Goal: Transaction & Acquisition: Book appointment/travel/reservation

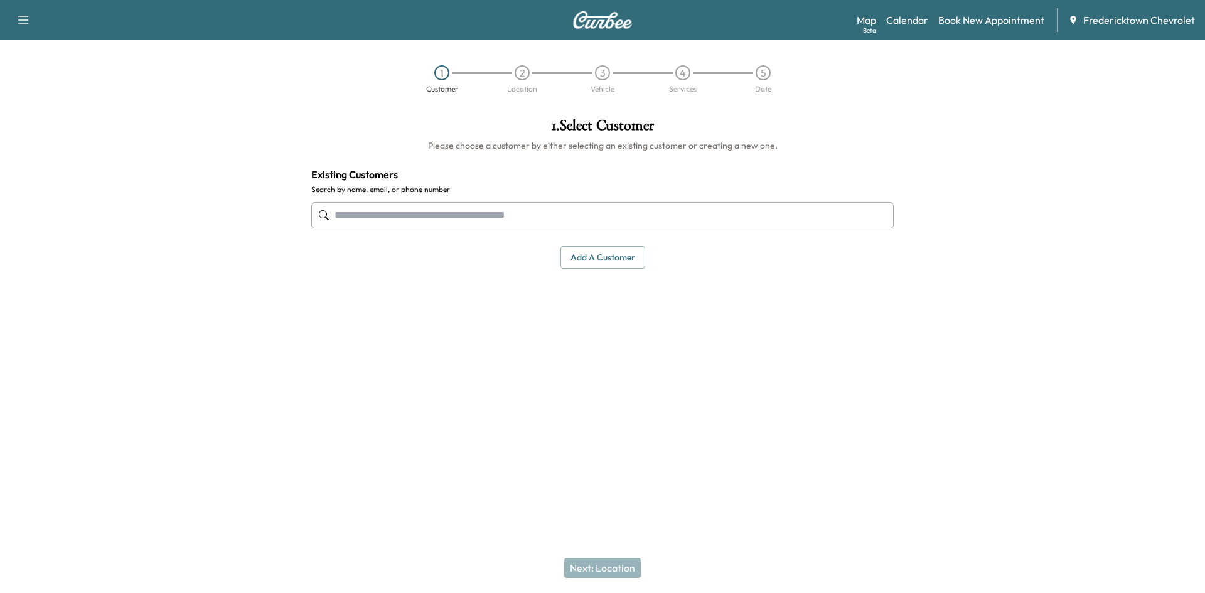
click at [356, 216] on input "text" at bounding box center [602, 215] width 582 height 26
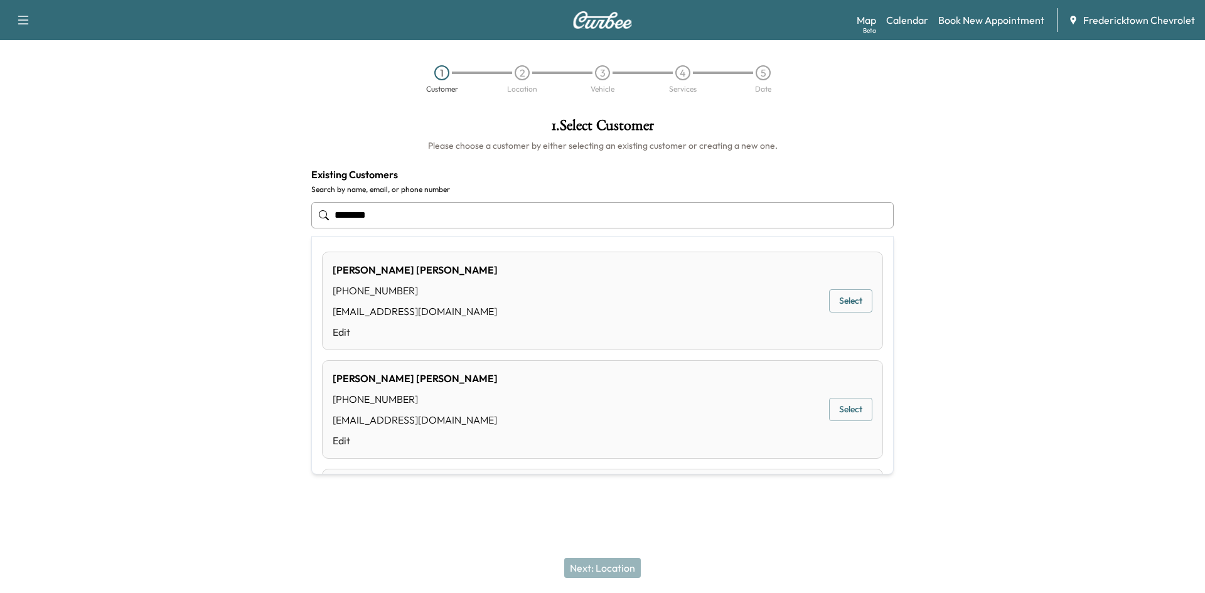
click at [842, 297] on button "Select" at bounding box center [850, 300] width 43 height 23
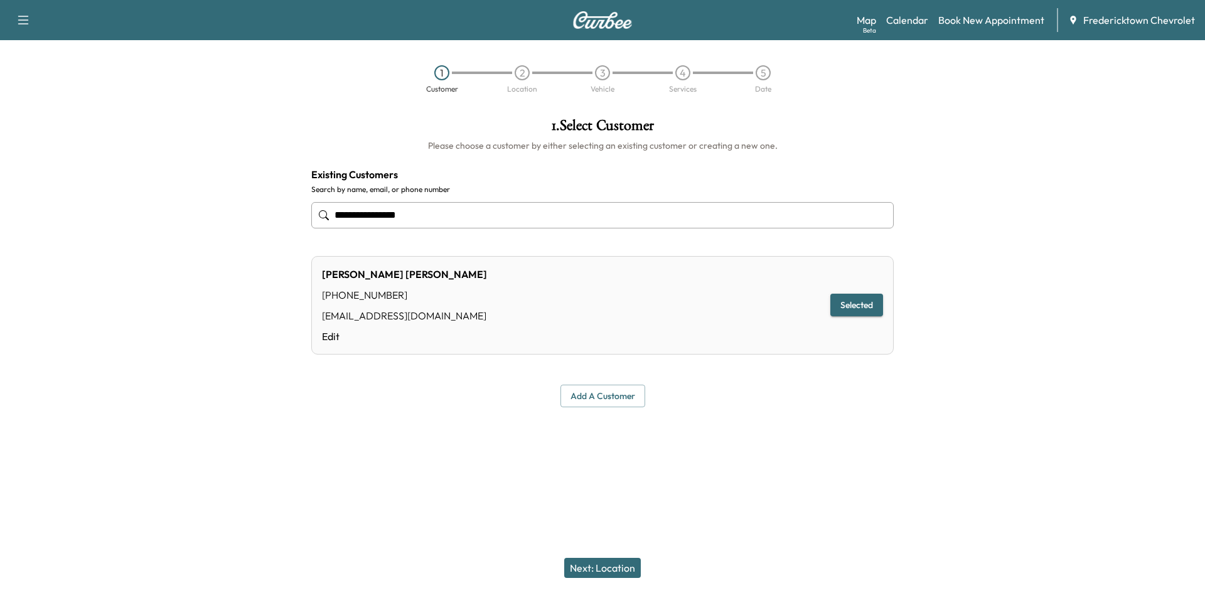
type input "**********"
click at [842, 297] on button "Selected" at bounding box center [856, 305] width 53 height 23
click at [625, 571] on button "Next: Location" at bounding box center [602, 568] width 77 height 20
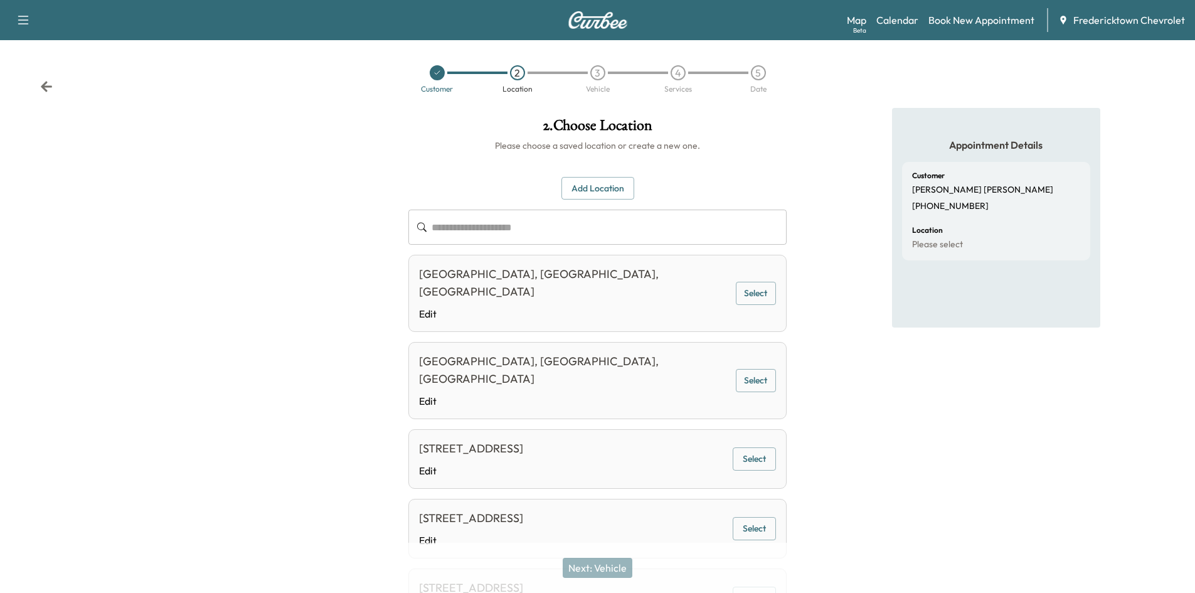
click at [751, 447] on button "Select" at bounding box center [754, 458] width 43 height 23
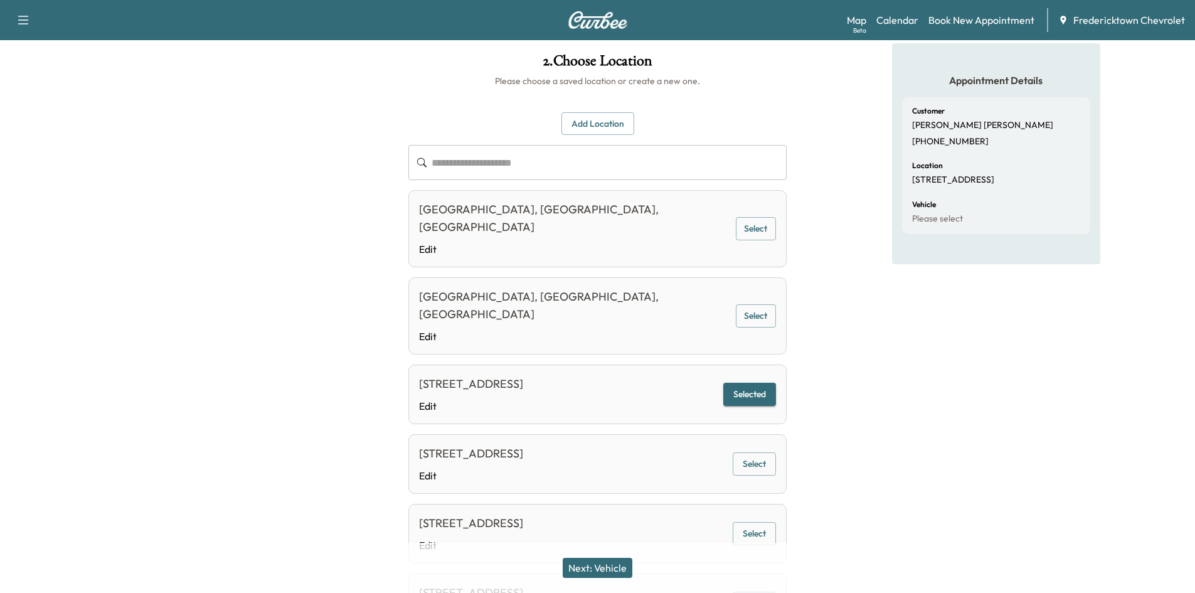
scroll to position [126, 0]
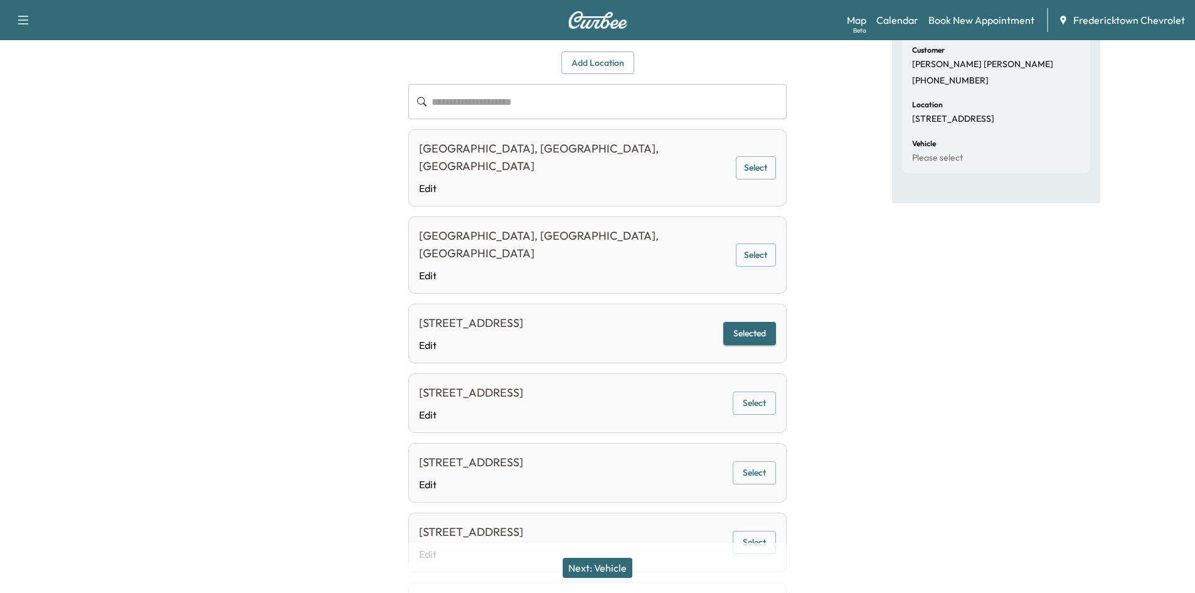
click at [586, 571] on button "Next: Vehicle" at bounding box center [598, 568] width 70 height 20
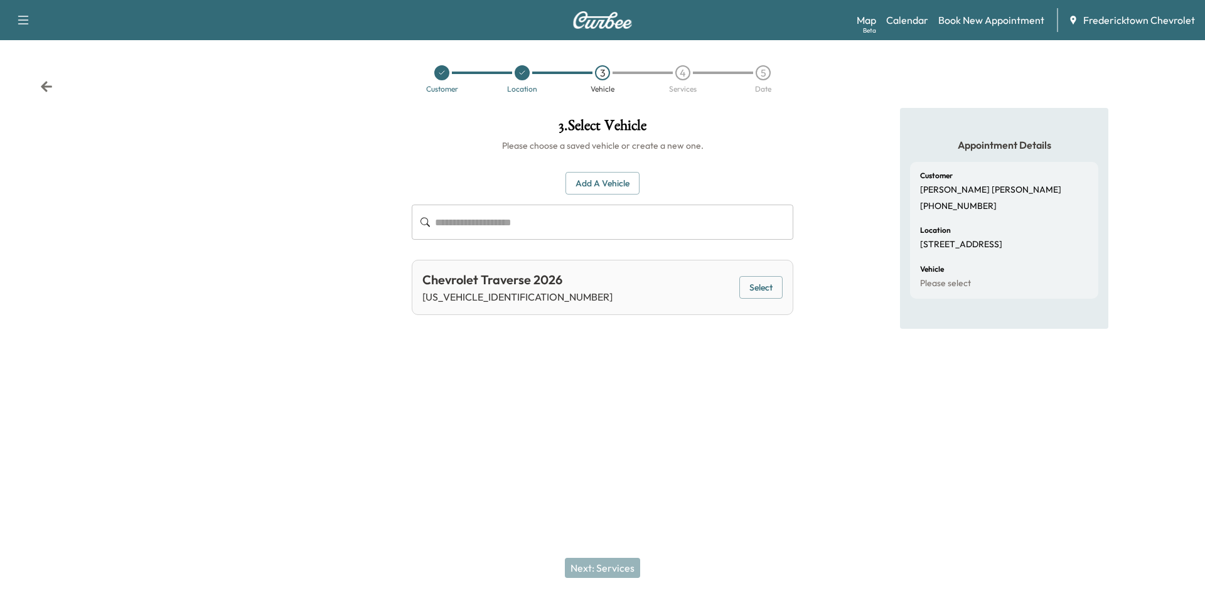
click at [746, 291] on button "Select" at bounding box center [760, 287] width 43 height 23
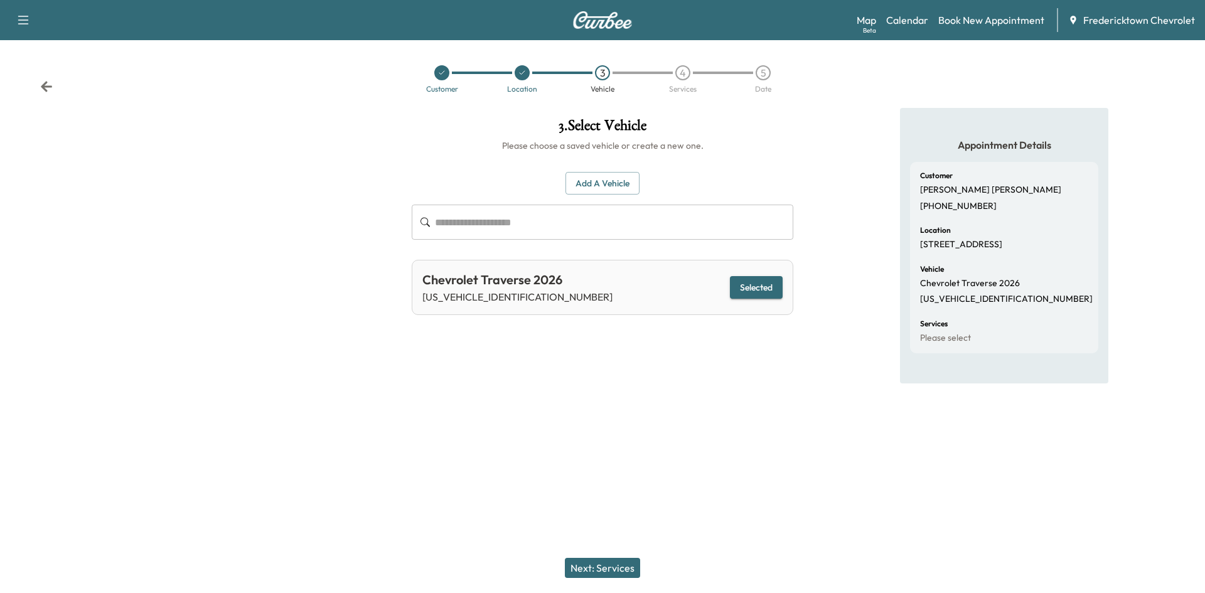
click at [585, 569] on button "Next: Services" at bounding box center [602, 568] width 75 height 20
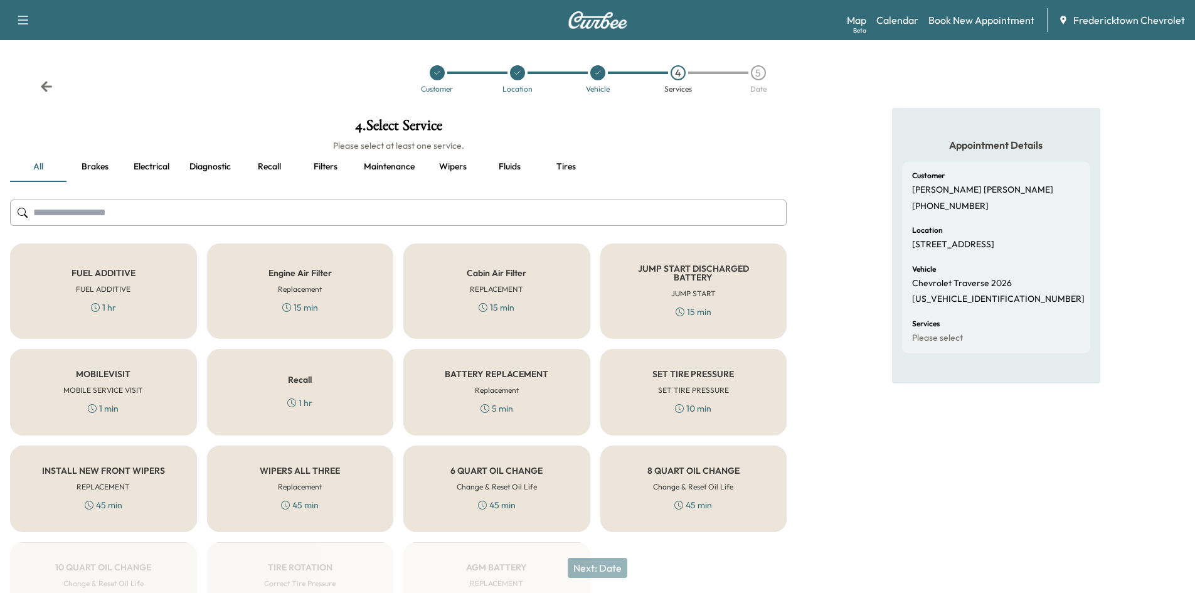
click at [119, 405] on div "1 min" at bounding box center [103, 408] width 31 height 13
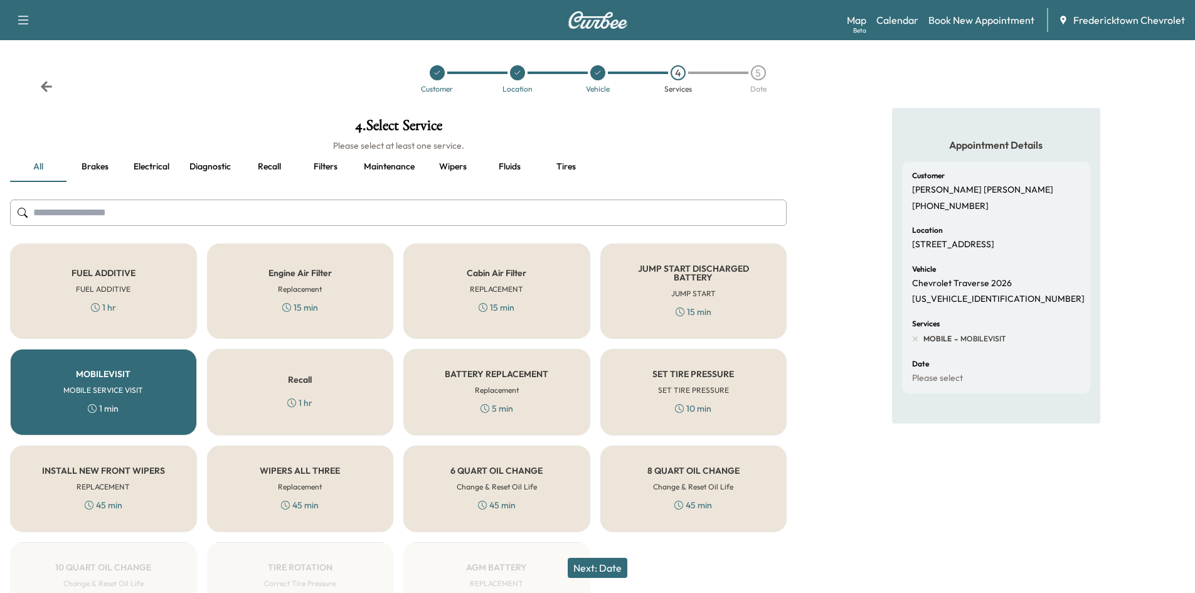
click at [655, 384] on div "SET TIRE PRESSURE SET TIRE PRESSURE 10 min" at bounding box center [694, 392] width 187 height 87
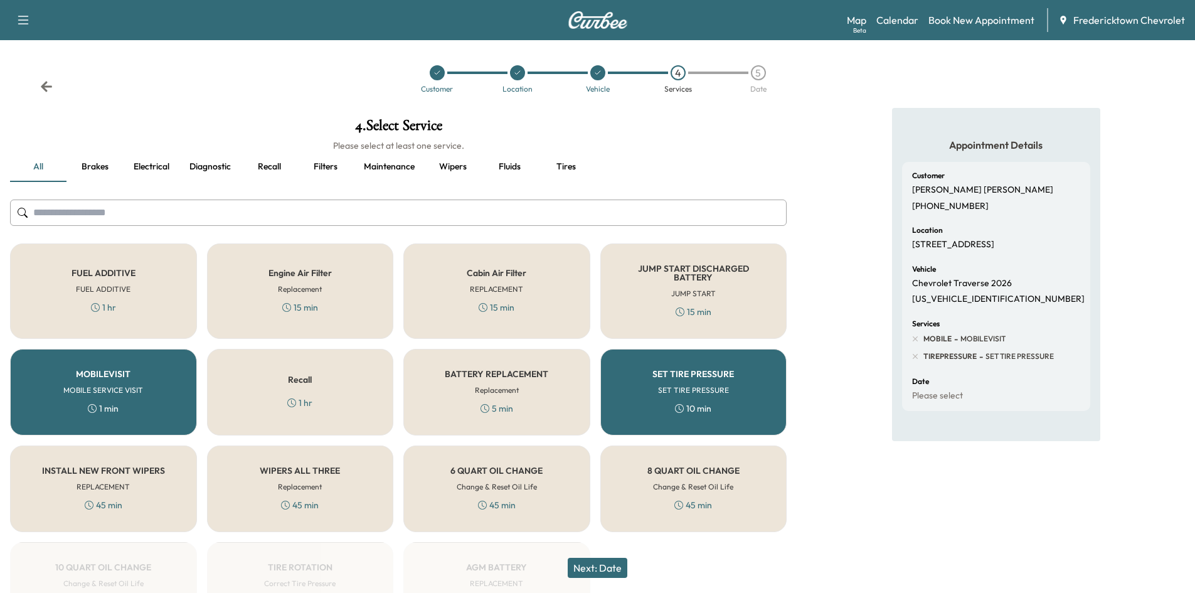
click at [610, 559] on button "Next: Date" at bounding box center [598, 568] width 60 height 20
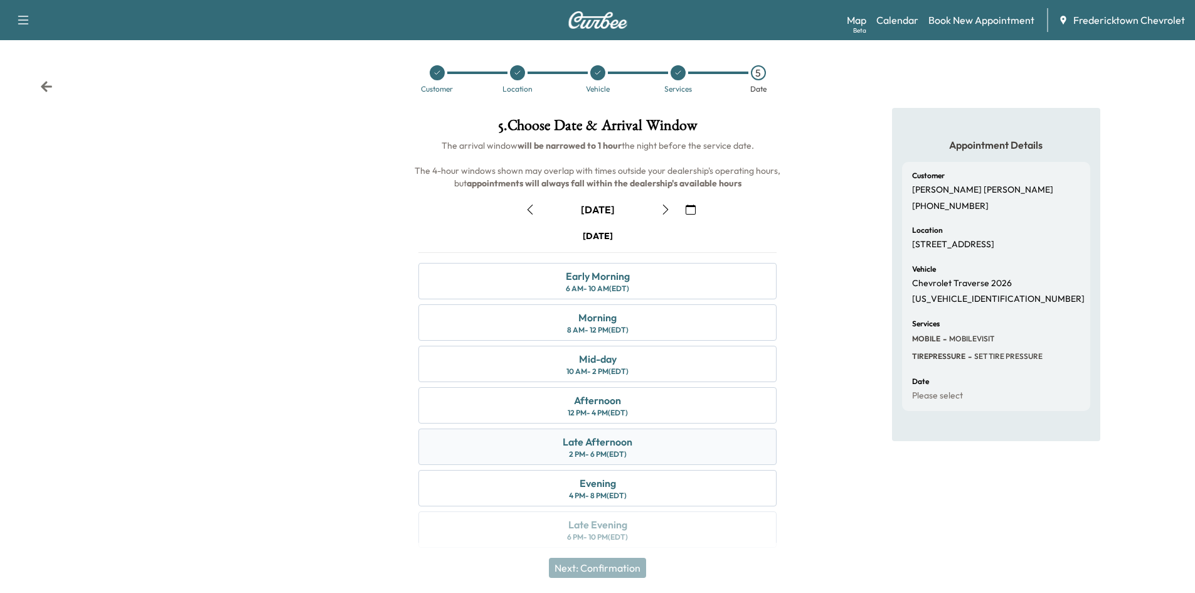
click at [616, 436] on div "Late Afternoon" at bounding box center [598, 441] width 70 height 15
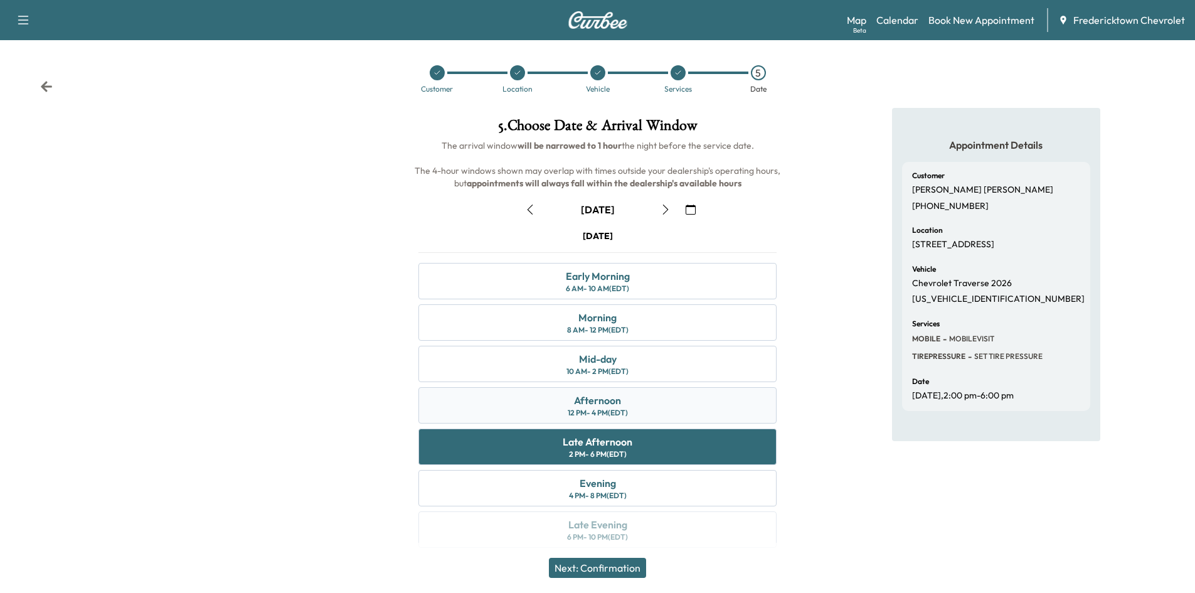
click at [614, 414] on div "12 PM - 4 PM (EDT)" at bounding box center [598, 413] width 60 height 10
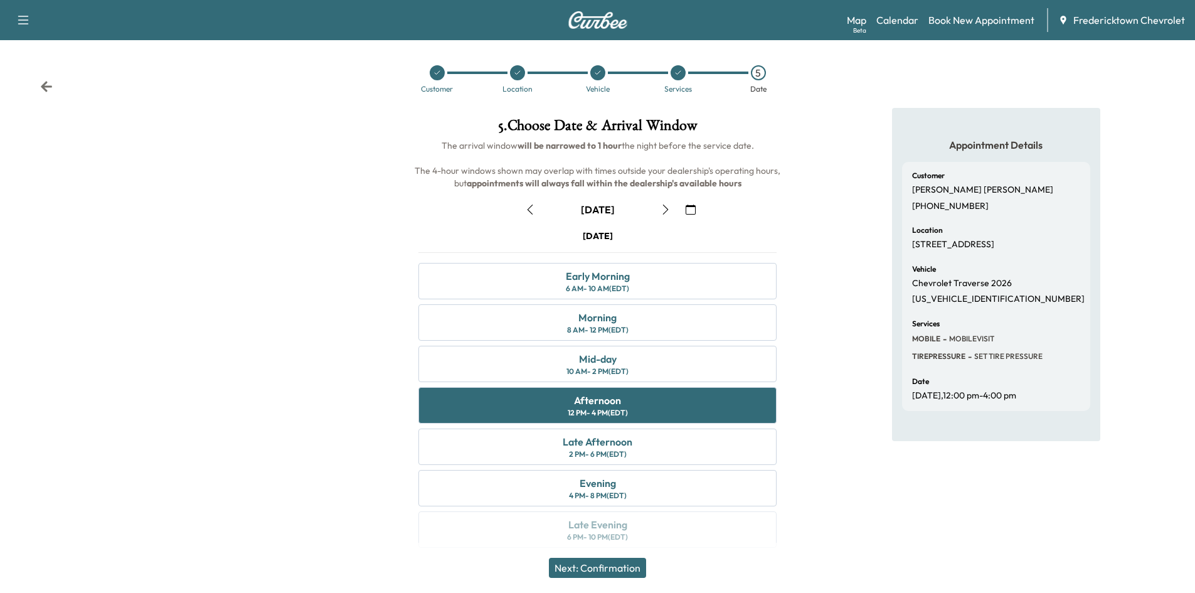
click at [608, 571] on button "Next: Confirmation" at bounding box center [597, 568] width 97 height 20
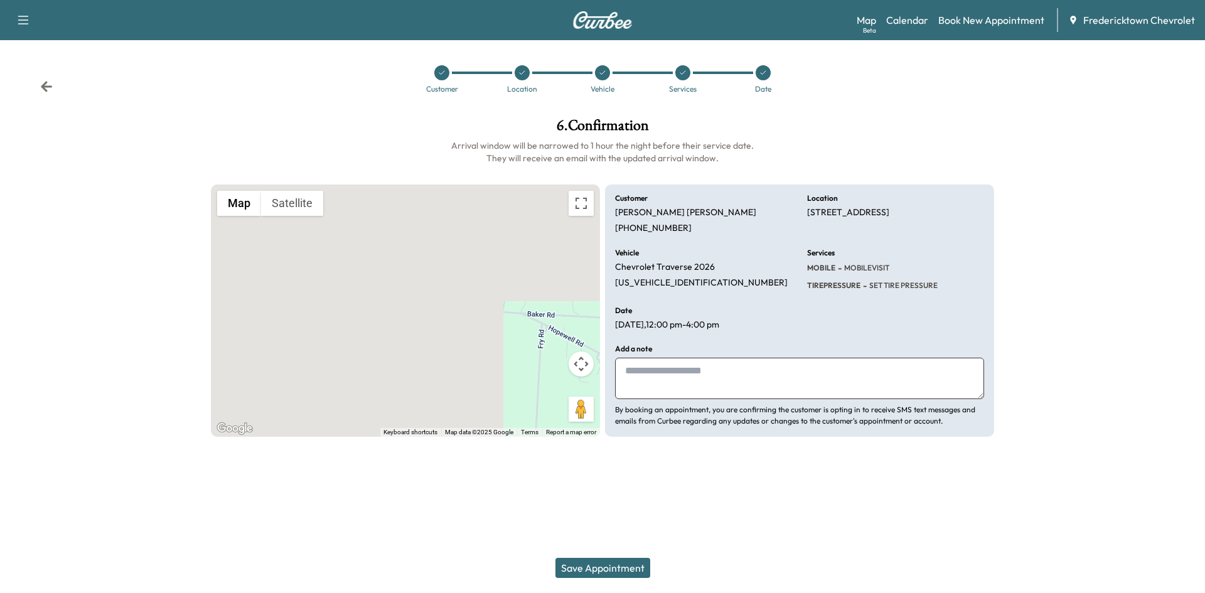
click at [609, 561] on button "Save Appointment" at bounding box center [602, 568] width 95 height 20
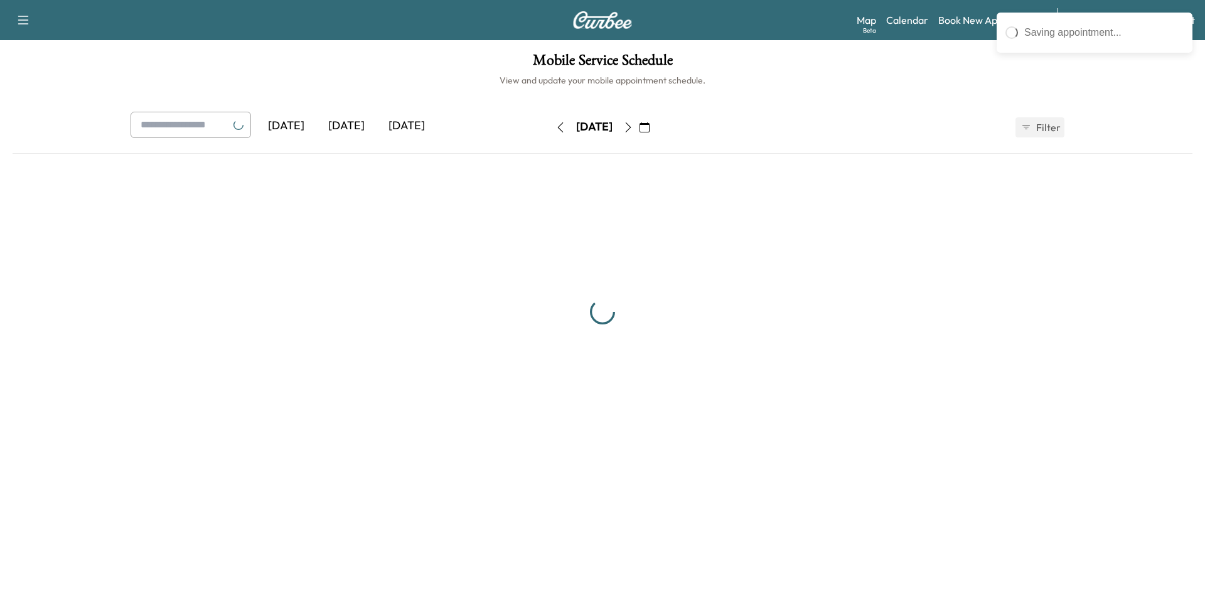
click at [638, 282] on div at bounding box center [603, 312] width 1180 height 297
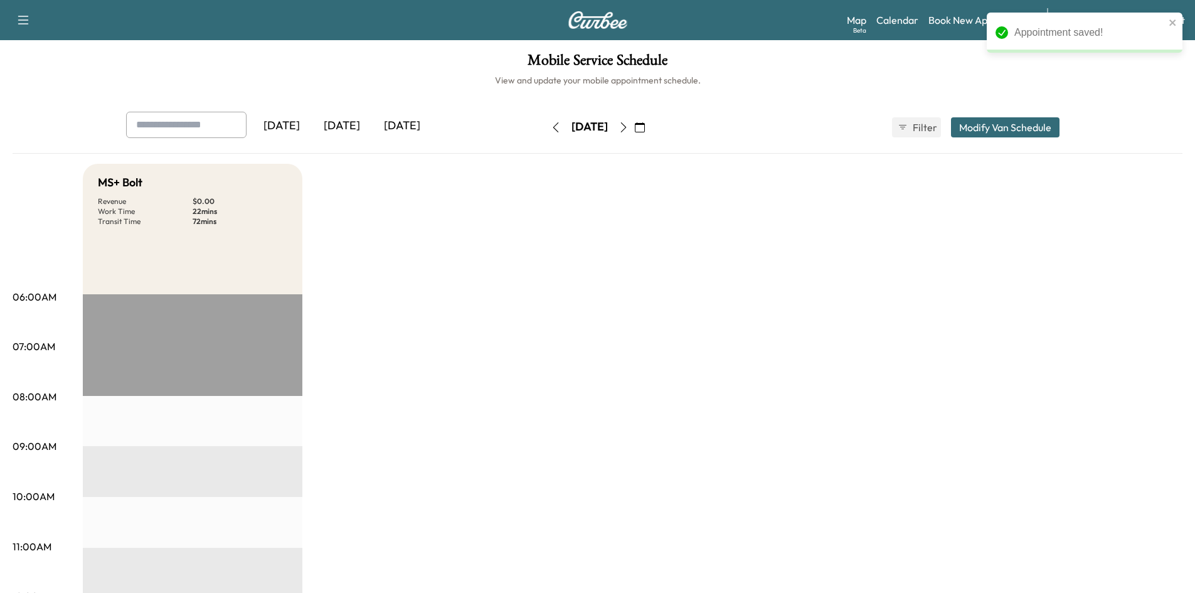
click at [757, 95] on div "Mobile Service Schedule View and update your mobile appointment schedule. [DATE…" at bounding box center [597, 579] width 1195 height 1078
click at [1171, 22] on icon "close" at bounding box center [1173, 23] width 9 height 10
